Goal: Transaction & Acquisition: Register for event/course

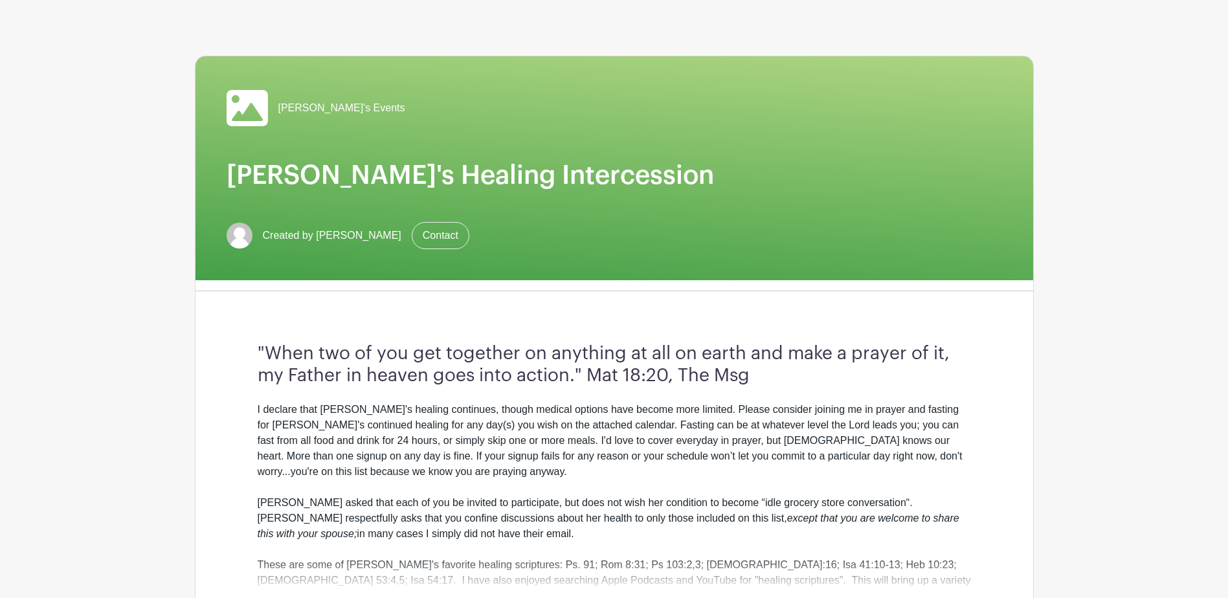
scroll to position [194, 0]
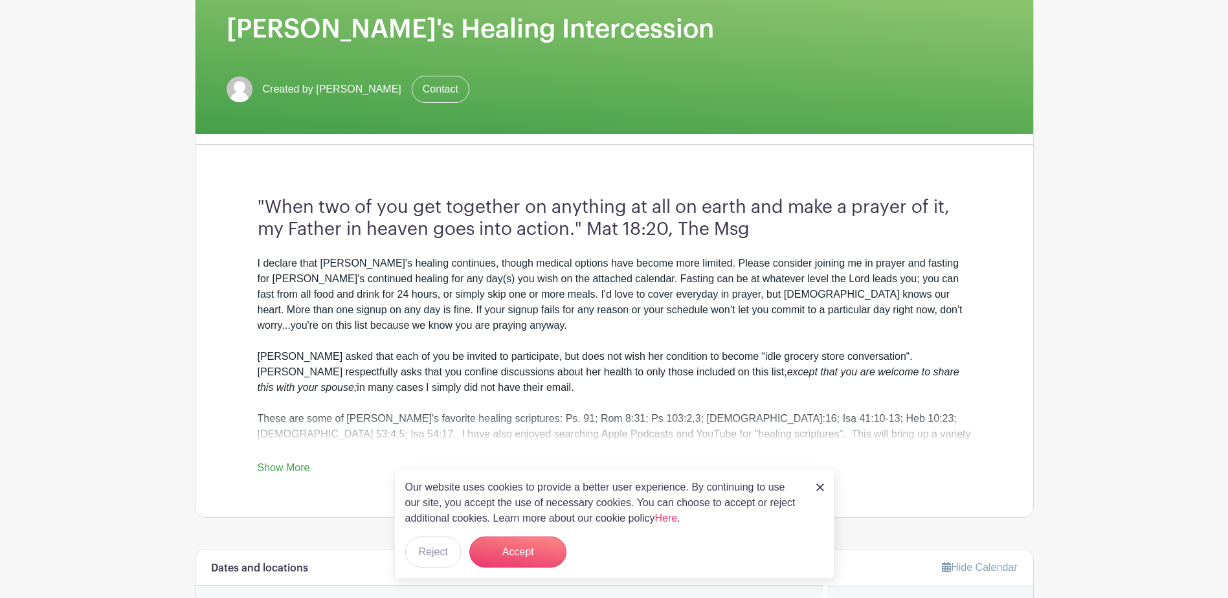
click at [279, 469] on link "Show More" at bounding box center [284, 470] width 52 height 16
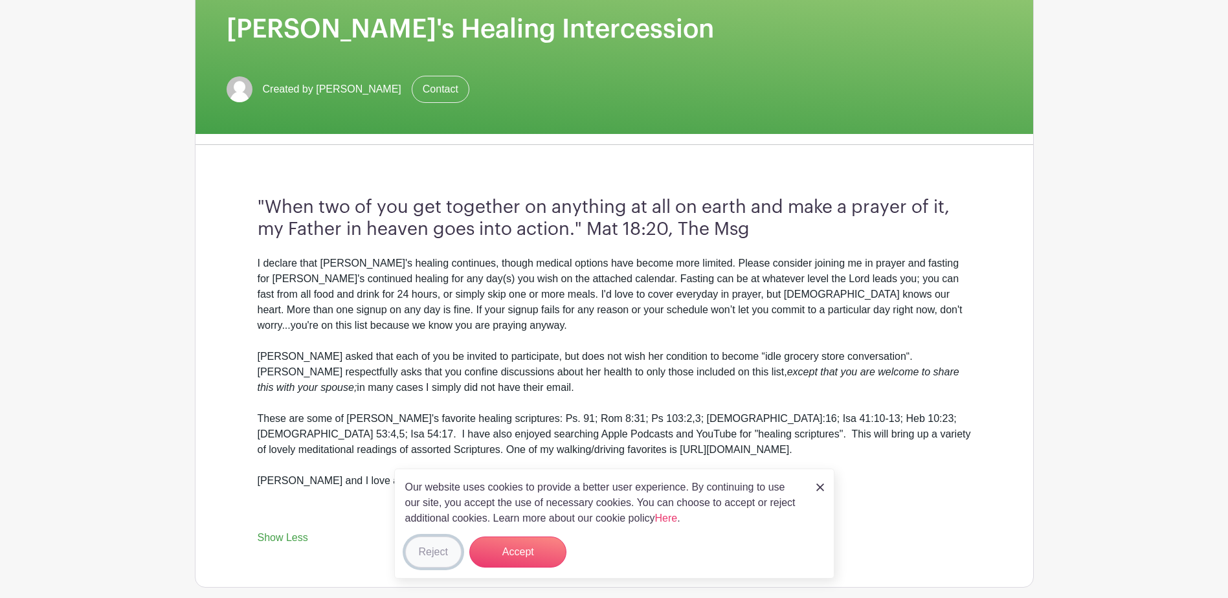
click at [419, 556] on button "Reject" at bounding box center [433, 552] width 56 height 31
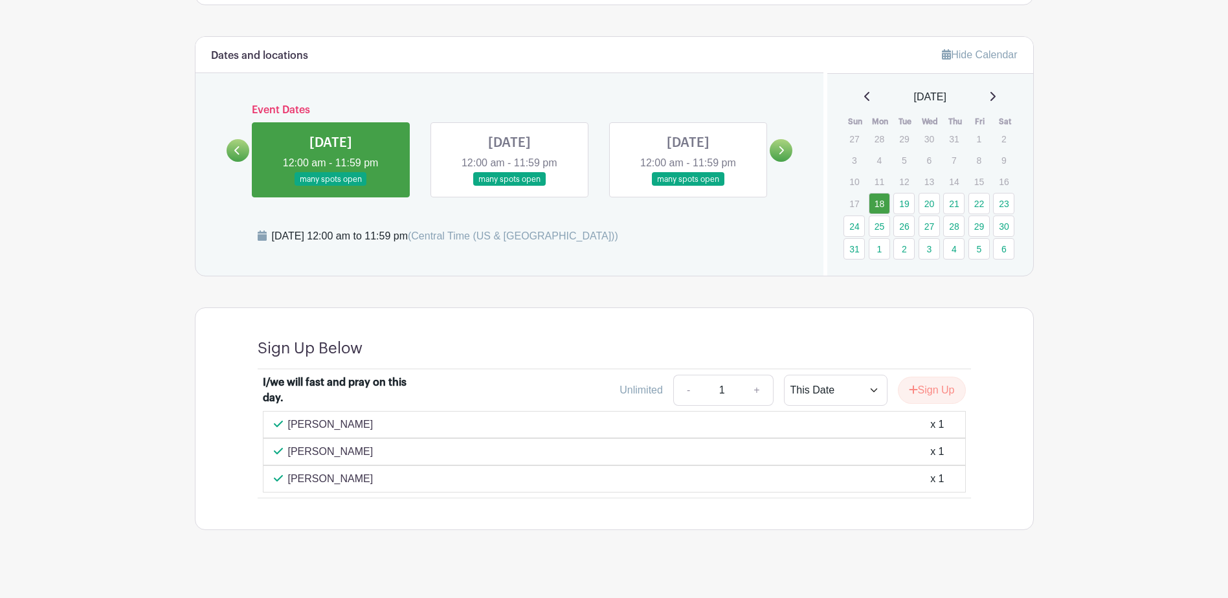
scroll to position [790, 0]
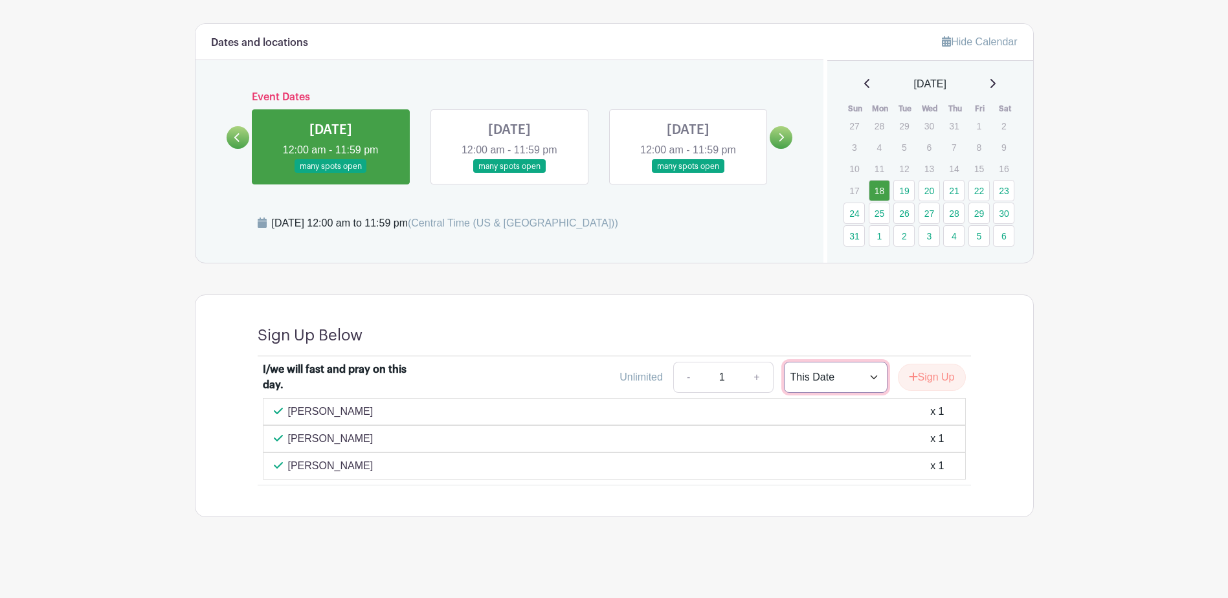
click at [856, 379] on select "This Date Select Dates" at bounding box center [836, 377] width 104 height 31
click at [920, 379] on button "Sign Up" at bounding box center [932, 377] width 68 height 27
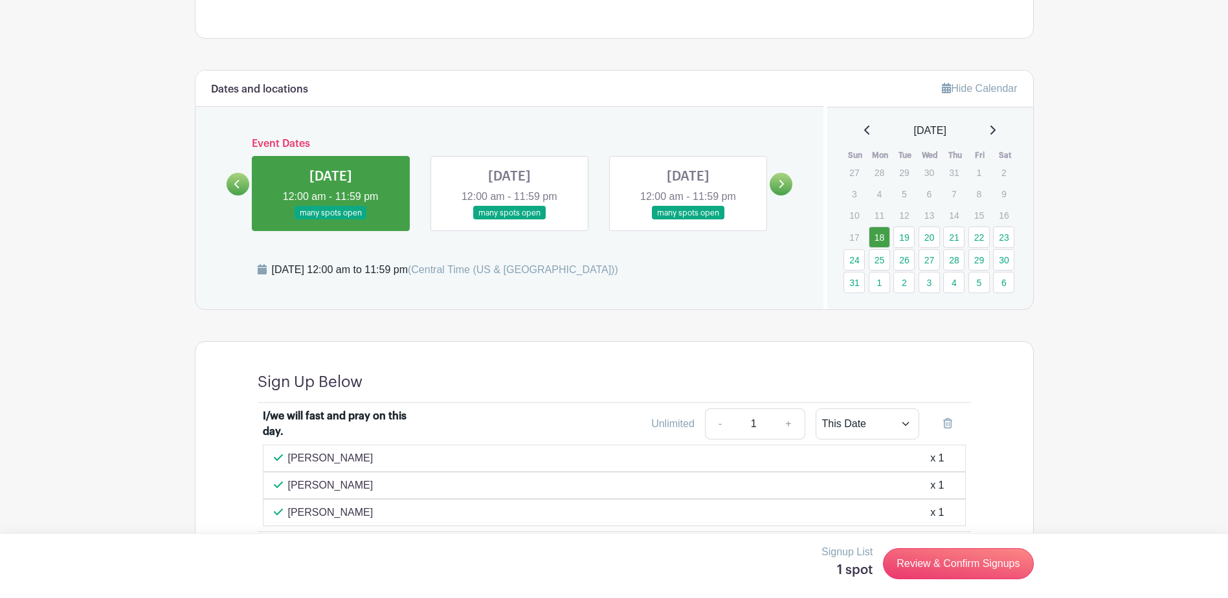
scroll to position [725, 0]
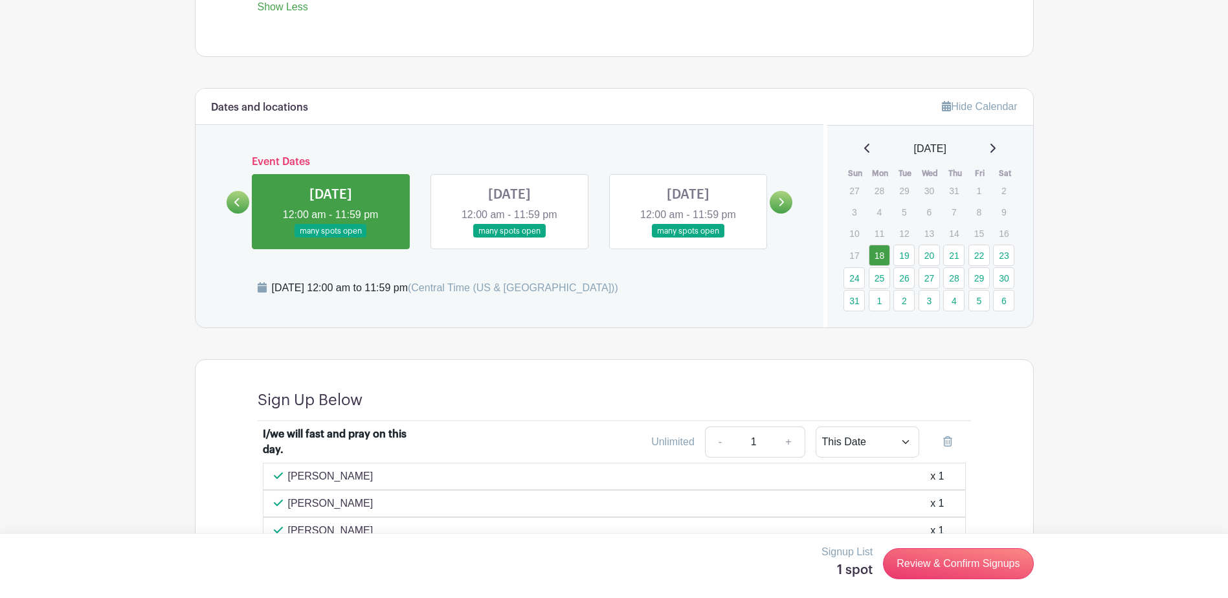
click at [234, 203] on icon at bounding box center [237, 202] width 6 height 10
click at [1004, 260] on link "23" at bounding box center [1003, 255] width 21 height 21
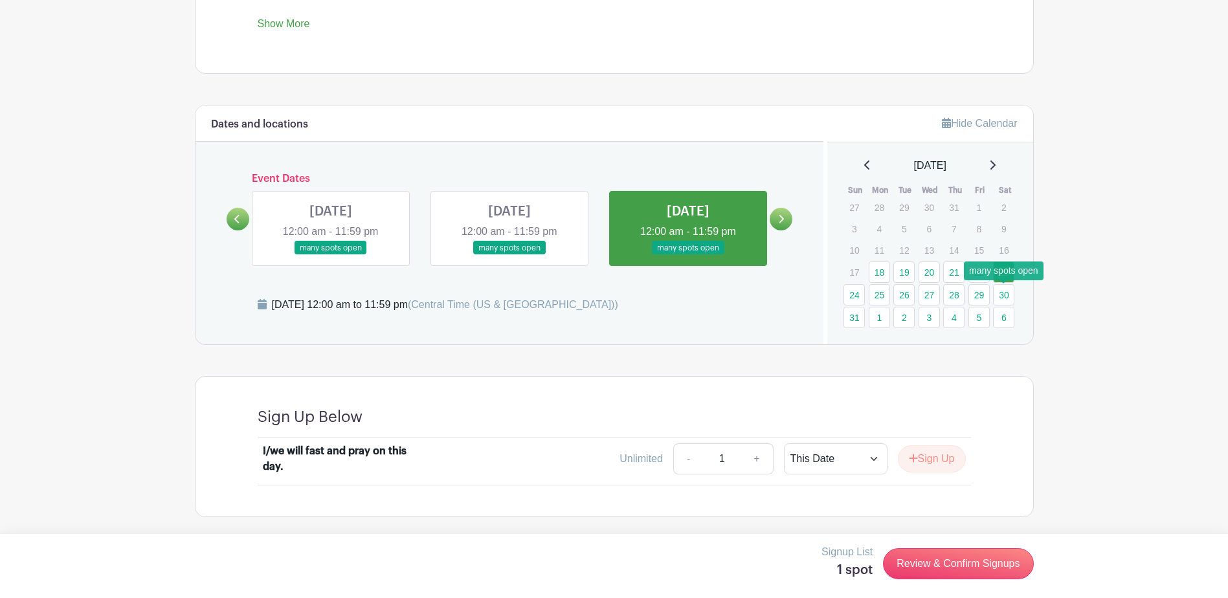
scroll to position [638, 0]
click at [881, 276] on link "18" at bounding box center [879, 271] width 21 height 21
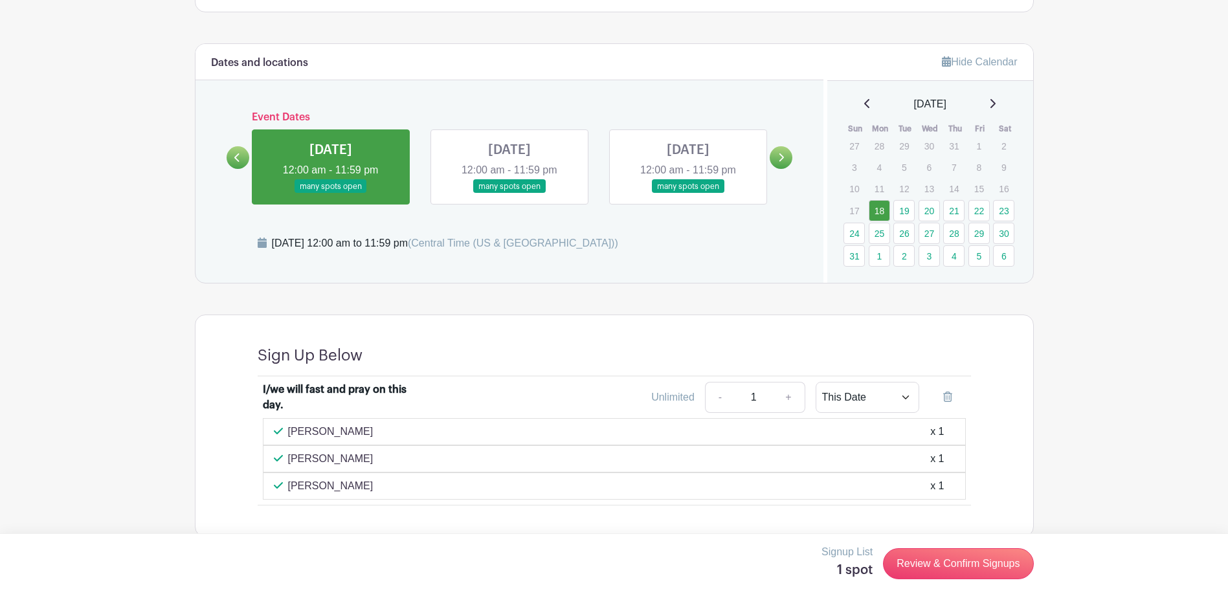
scroll to position [720, 0]
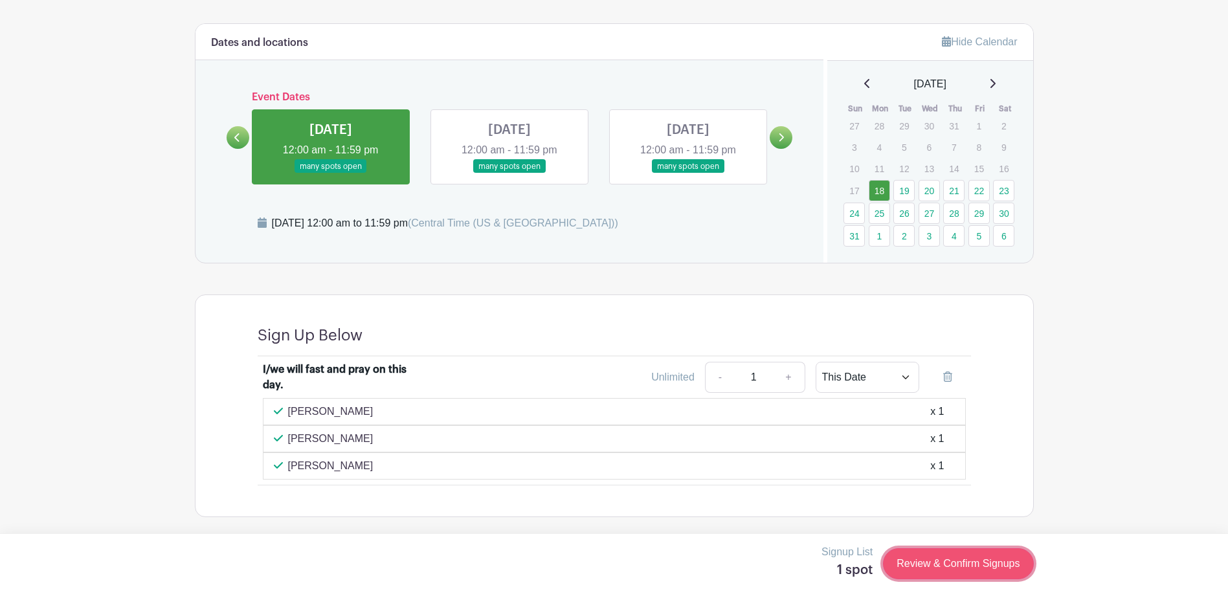
click at [924, 566] on link "Review & Confirm Signups" at bounding box center [958, 563] width 150 height 31
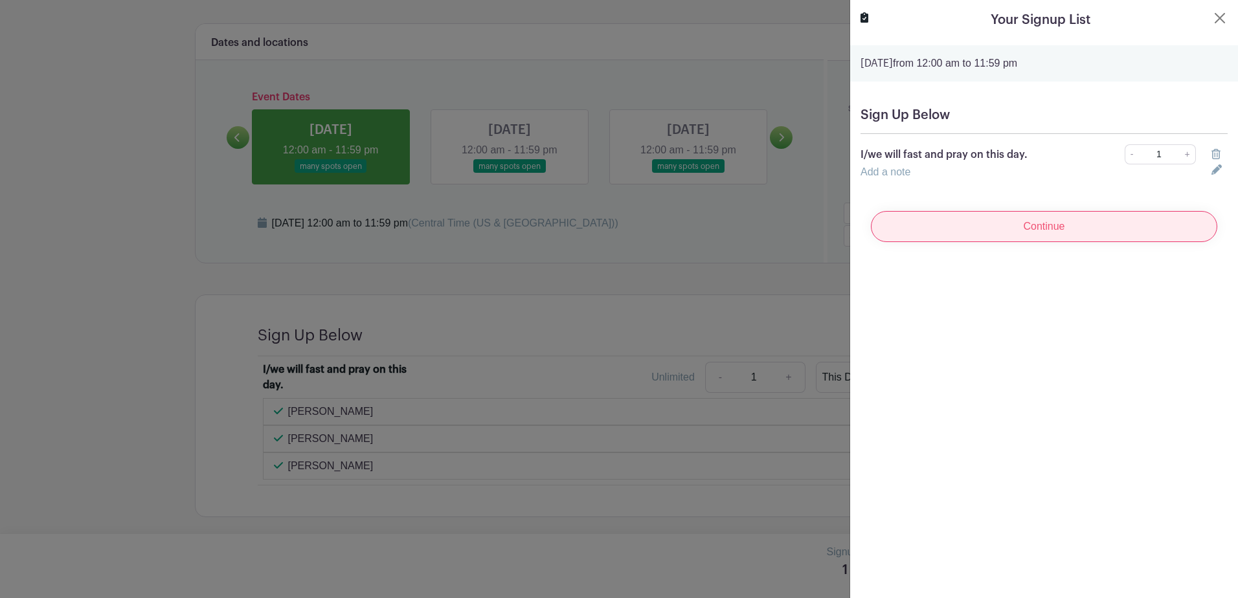
click at [957, 221] on input "Continue" at bounding box center [1044, 226] width 346 height 31
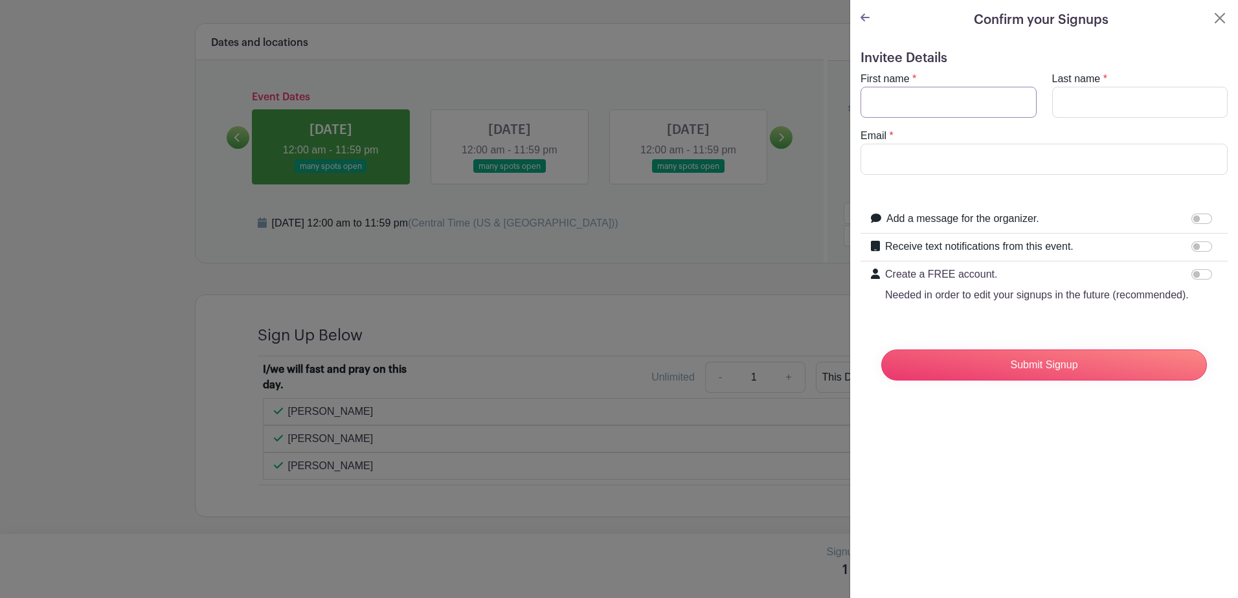
click at [904, 107] on input "First name" at bounding box center [948, 102] width 176 height 31
type input "[PERSON_NAME]"
type input "[EMAIL_ADDRESS][DOMAIN_NAME]"
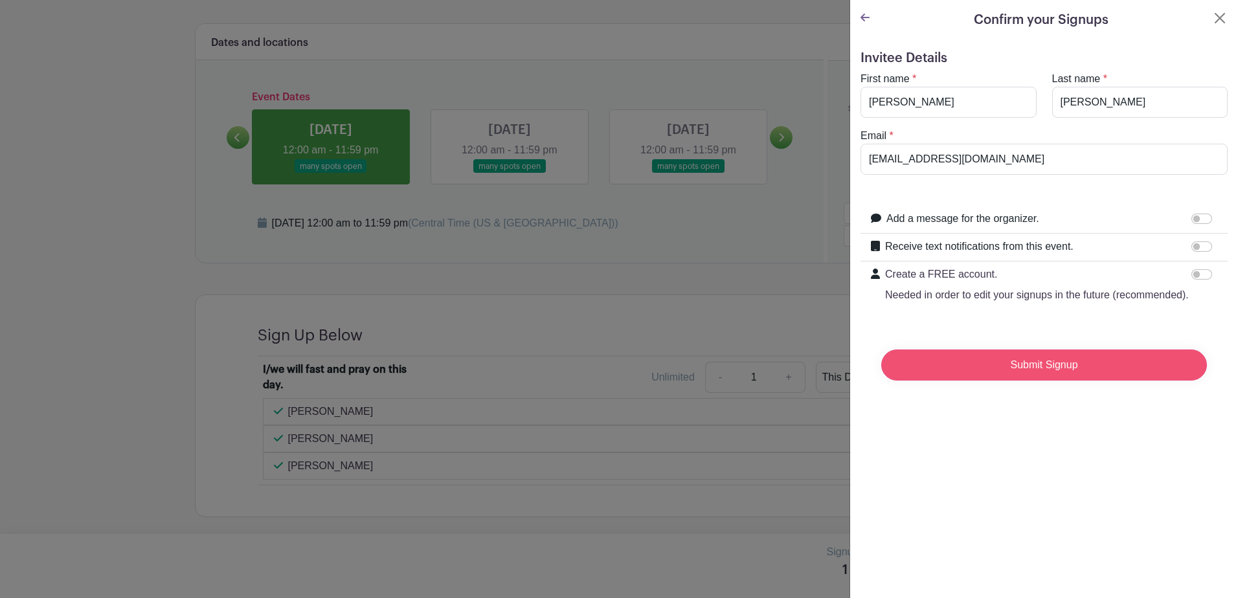
click at [951, 376] on input "Submit Signup" at bounding box center [1044, 365] width 326 height 31
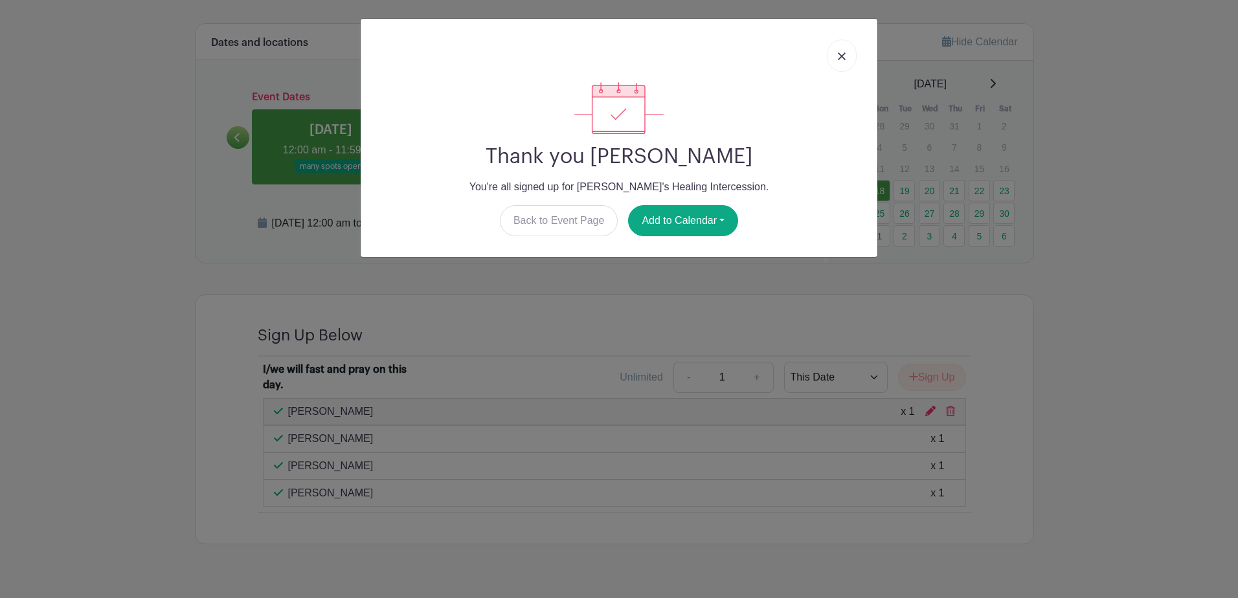
click at [839, 54] on img at bounding box center [842, 56] width 8 height 8
